Goal: Information Seeking & Learning: Learn about a topic

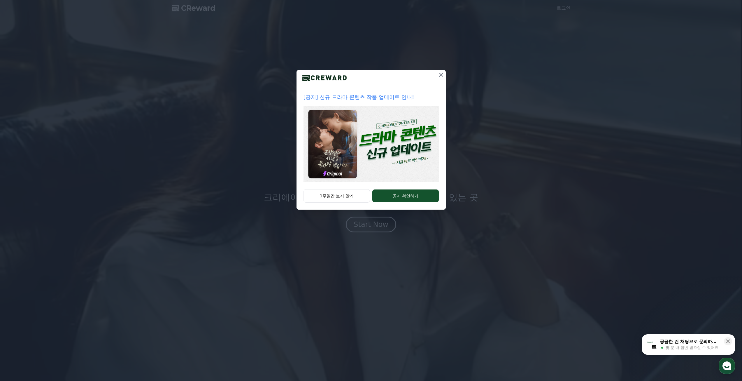
click at [442, 70] on button at bounding box center [441, 74] width 9 height 9
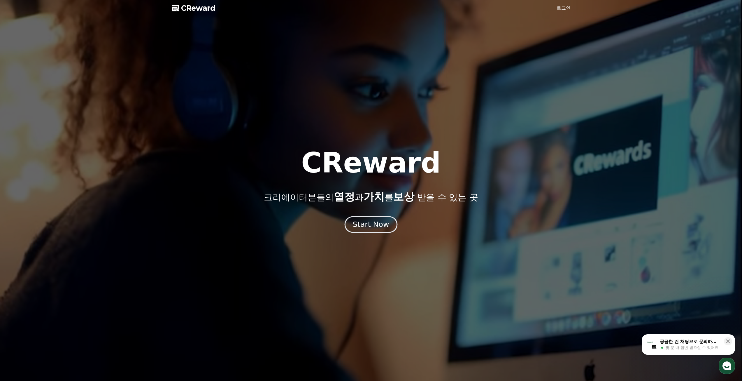
click at [392, 226] on button "Start Now" at bounding box center [371, 224] width 53 height 17
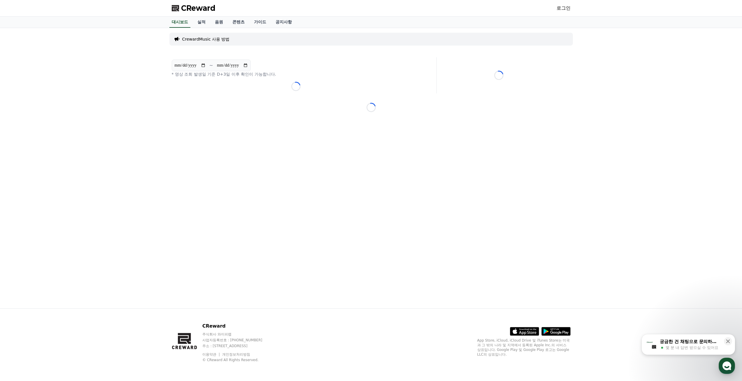
click at [196, 10] on span "CReward" at bounding box center [198, 8] width 34 height 9
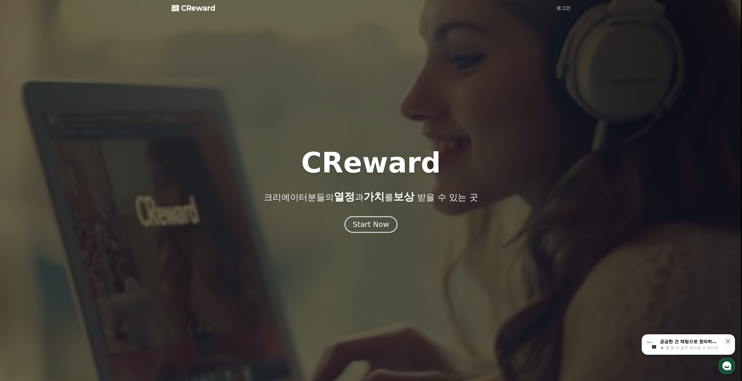
click at [383, 226] on div "Start Now" at bounding box center [371, 224] width 36 height 10
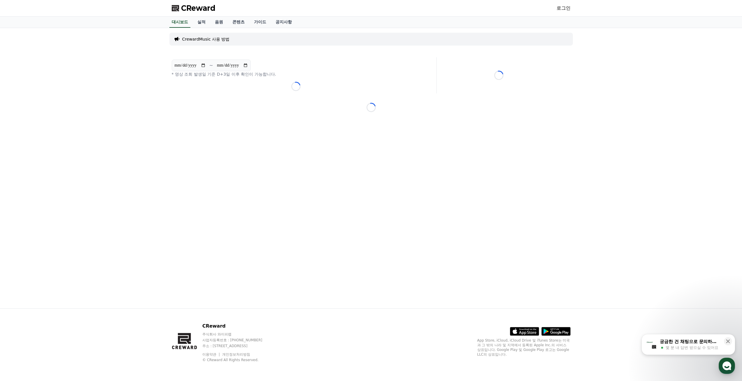
click at [565, 10] on link "로그인" at bounding box center [564, 8] width 14 height 7
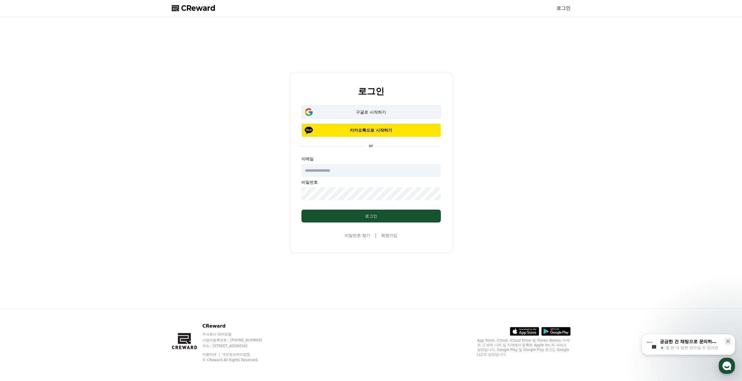
click at [385, 110] on div "구글로 시작하기" at bounding box center [371, 112] width 123 height 6
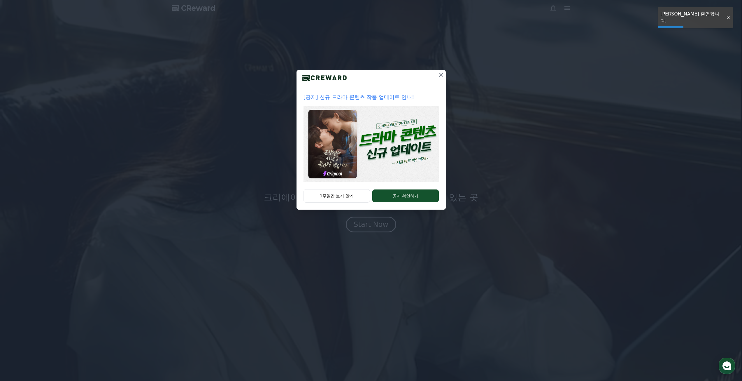
click at [442, 72] on icon at bounding box center [441, 74] width 7 height 7
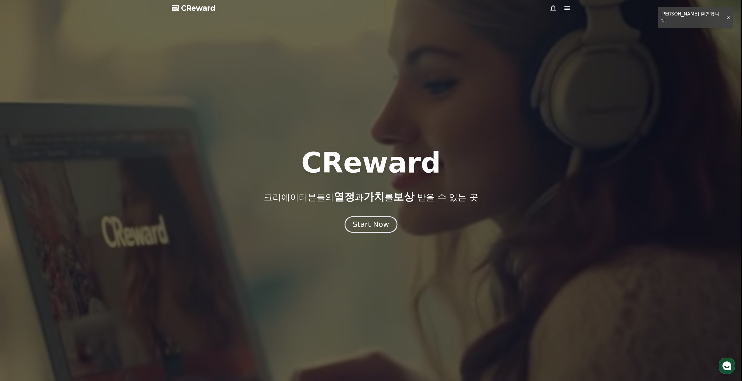
click at [375, 227] on div "Start Now" at bounding box center [371, 224] width 36 height 10
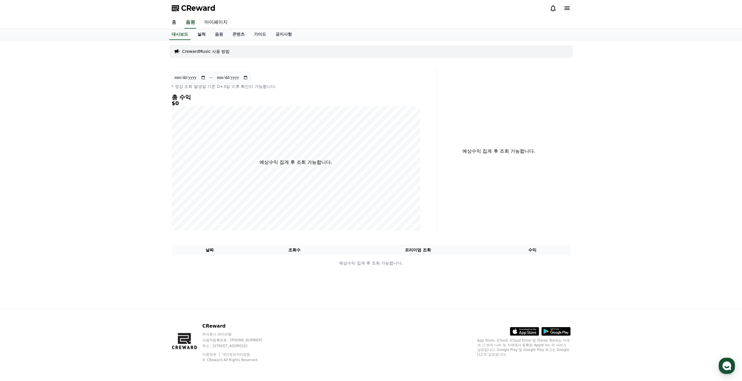
click at [202, 36] on link "실적" at bounding box center [202, 34] width 18 height 11
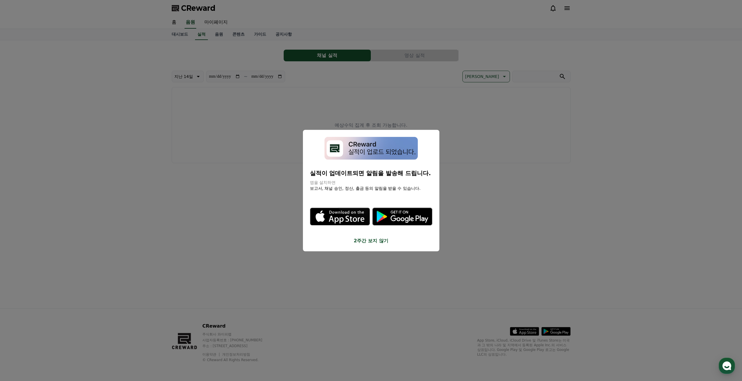
click at [369, 243] on button "2주간 보지 않기" at bounding box center [371, 240] width 123 height 7
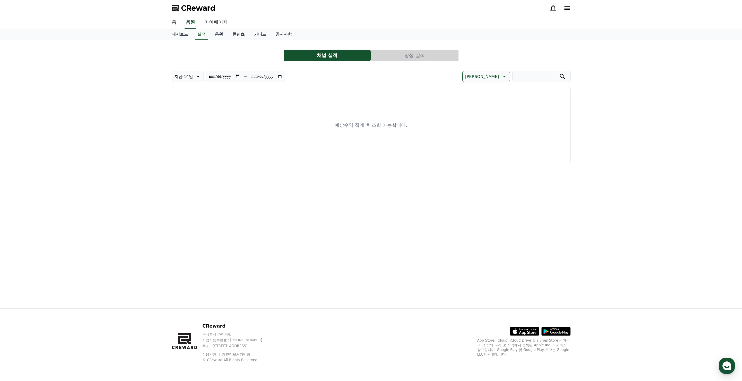
click at [215, 37] on link "음원" at bounding box center [219, 34] width 18 height 11
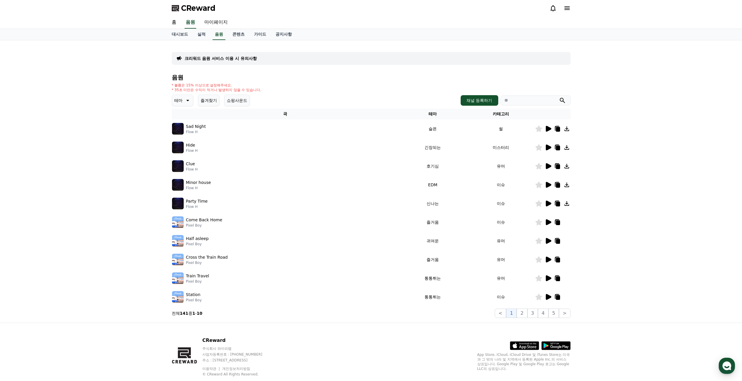
click at [545, 278] on icon at bounding box center [548, 277] width 7 height 7
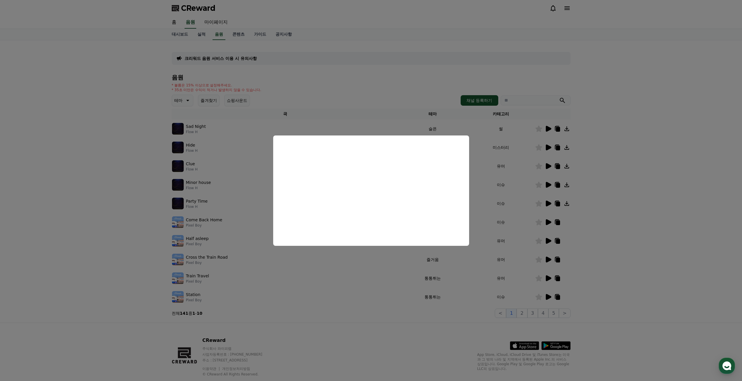
click at [509, 121] on button "close modal" at bounding box center [371, 190] width 742 height 381
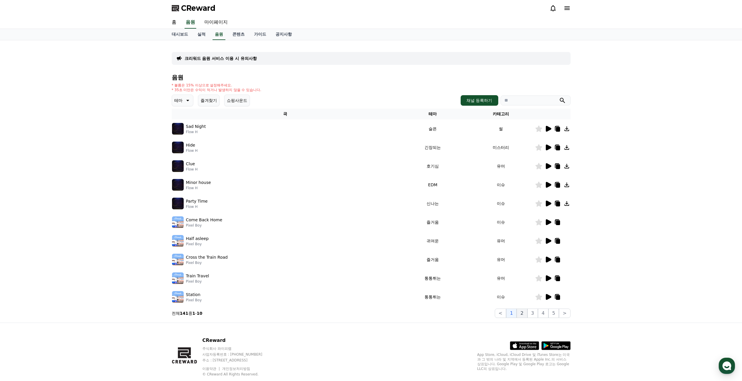
click at [520, 311] on button "2" at bounding box center [522, 312] width 11 height 9
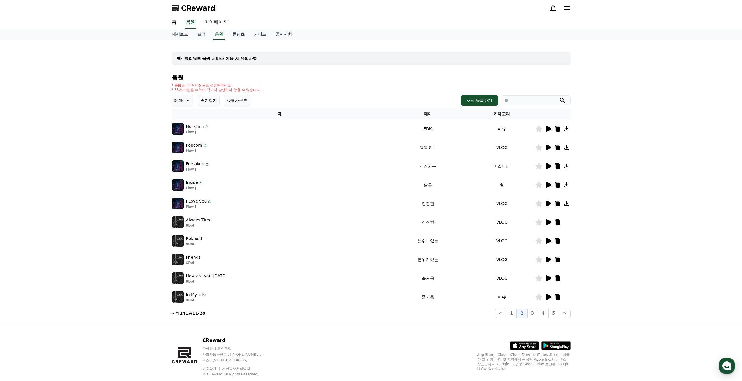
click at [512, 103] on input "search" at bounding box center [536, 100] width 70 height 10
click at [559, 97] on button "submit" at bounding box center [562, 100] width 7 height 7
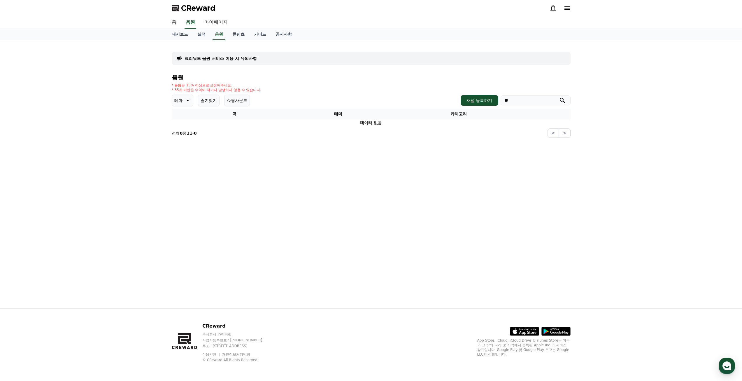
type input "*"
click at [233, 99] on button "쇼핑사운드" at bounding box center [237, 101] width 26 height 12
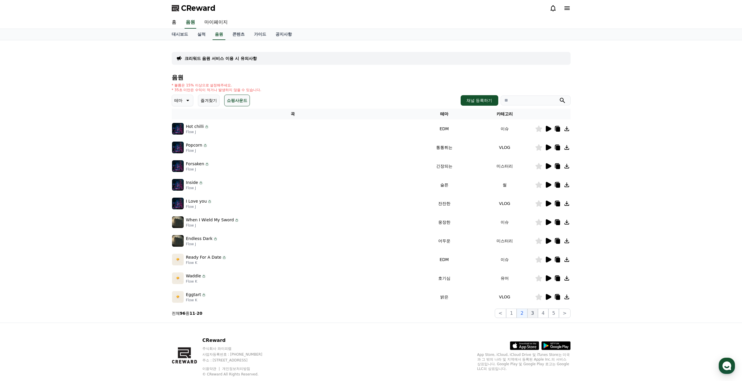
click at [534, 313] on button "3" at bounding box center [533, 312] width 11 height 9
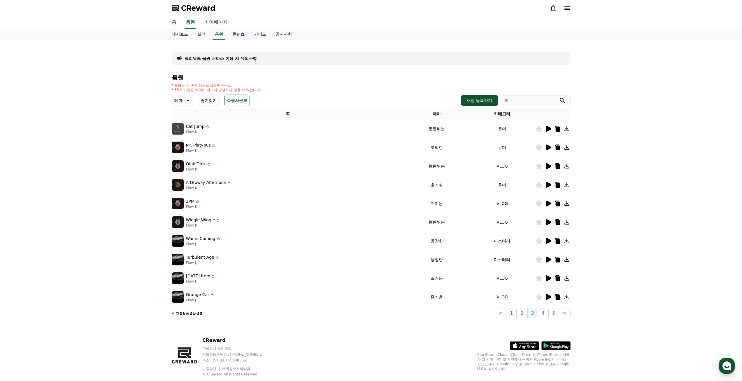
click at [210, 104] on button "즐겨찾기" at bounding box center [209, 101] width 22 height 12
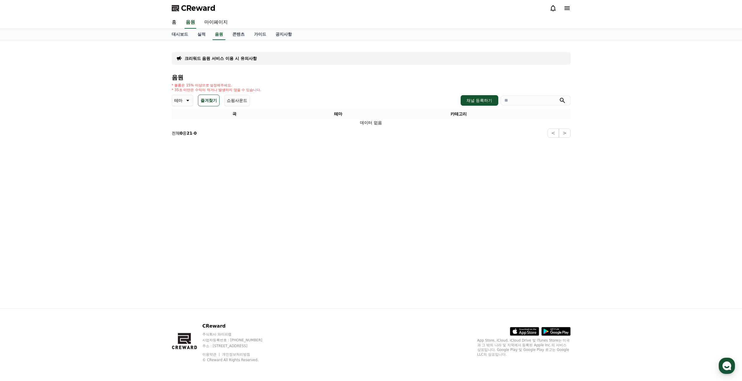
click at [182, 98] on p "테마" at bounding box center [178, 100] width 8 height 8
click at [187, 150] on button "긴장되는" at bounding box center [183, 148] width 21 height 13
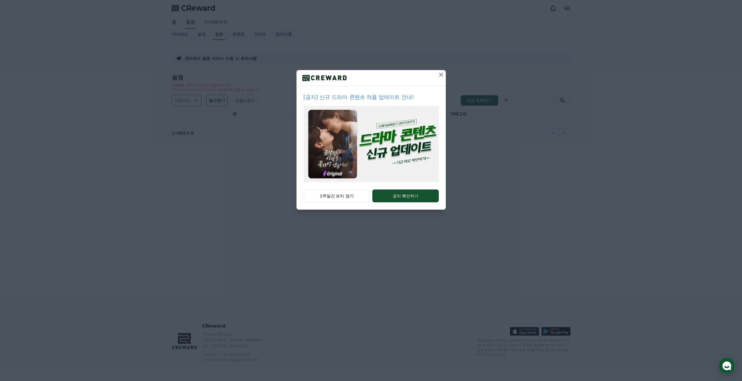
click at [445, 73] on icon at bounding box center [441, 74] width 7 height 7
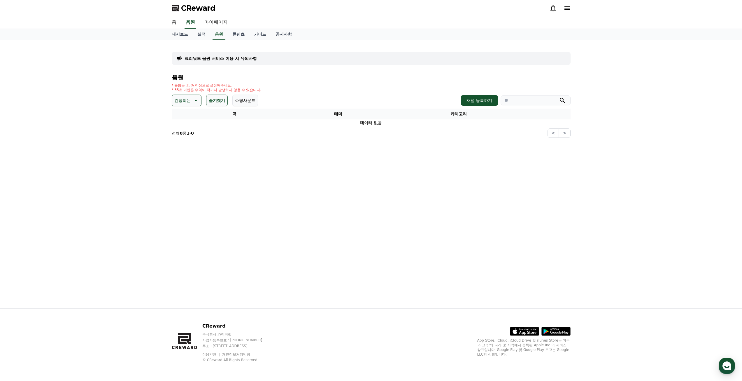
click at [562, 97] on icon "submit" at bounding box center [562, 100] width 7 height 7
click at [216, 102] on button "즐겨찾기" at bounding box center [217, 101] width 22 height 12
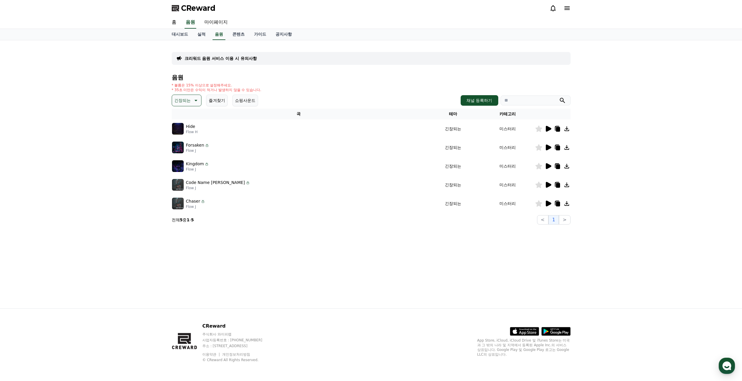
click at [195, 103] on icon at bounding box center [195, 100] width 7 height 7
click at [181, 164] on button "코믹한" at bounding box center [181, 163] width 17 height 13
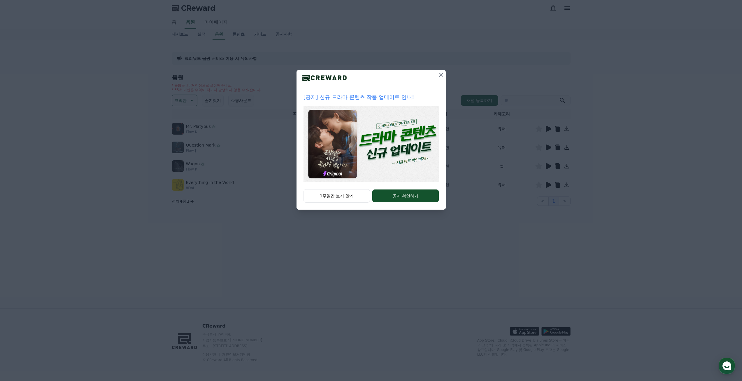
click at [440, 74] on icon at bounding box center [441, 75] width 4 height 4
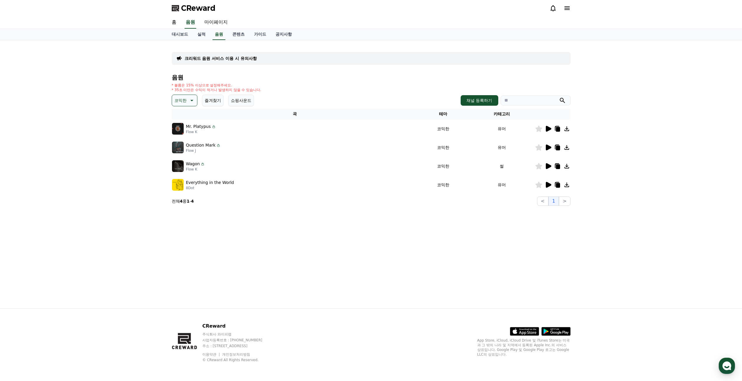
click at [190, 100] on icon at bounding box center [191, 100] width 7 height 7
click at [187, 163] on button "코믹한" at bounding box center [181, 163] width 17 height 13
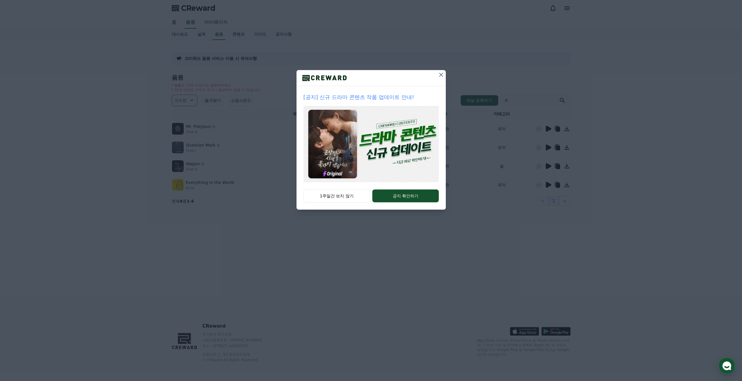
click at [441, 74] on icon at bounding box center [441, 74] width 7 height 7
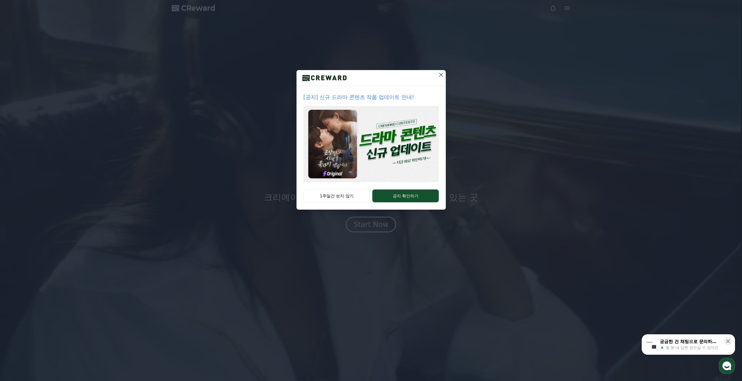
click at [441, 75] on icon at bounding box center [441, 75] width 4 height 4
